Goal: Task Accomplishment & Management: Use online tool/utility

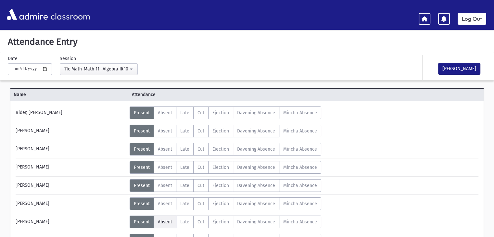
click at [164, 222] on span "Absent" at bounding box center [165, 222] width 14 height 6
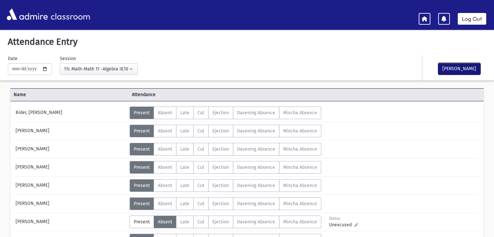
click at [451, 70] on button "[PERSON_NAME]" at bounding box center [459, 69] width 42 height 12
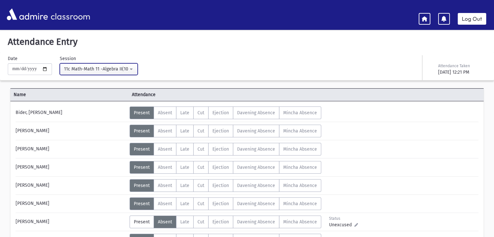
click at [92, 70] on div "11c Math-Math 11 -Algebra II(10:43AM-11:27AM)" at bounding box center [96, 69] width 64 height 7
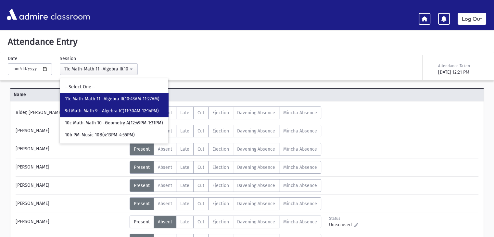
click at [94, 109] on span "9d Math-Math 9 - Algebra IC(11:30AM-12:14PM)" at bounding box center [112, 111] width 94 height 6
select select "****"
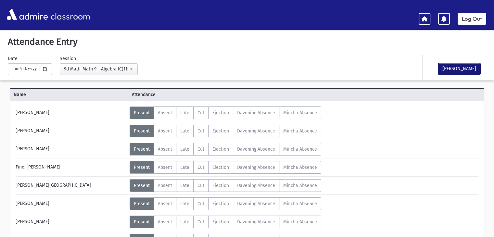
click at [462, 66] on button "[PERSON_NAME]" at bounding box center [459, 69] width 42 height 12
click at [475, 19] on link "Log Out" at bounding box center [471, 19] width 29 height 12
